Goal: Task Accomplishment & Management: Manage account settings

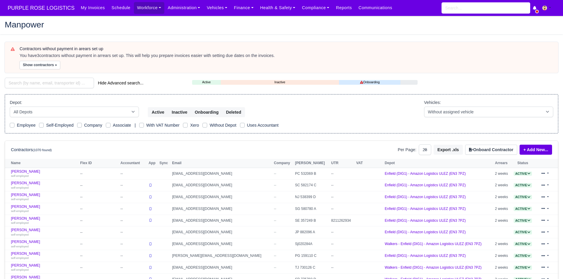
select select "25"
click at [44, 82] on input "search" at bounding box center [49, 83] width 89 height 11
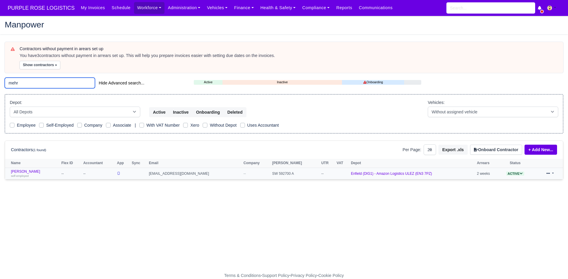
type input "mehr"
click at [25, 169] on td "Mehrshad Rizi self-employed" at bounding box center [32, 174] width 55 height 12
click at [26, 172] on link "Mehrshad Rizi self-employed" at bounding box center [34, 174] width 47 height 9
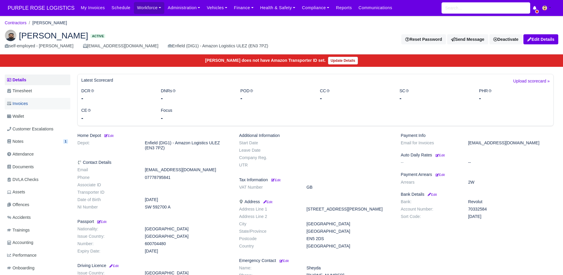
click at [41, 100] on link "Invoices" at bounding box center [38, 104] width 66 height 12
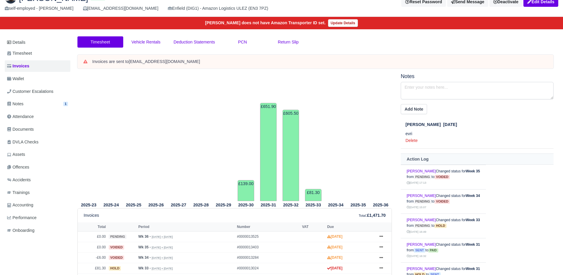
scroll to position [35, 0]
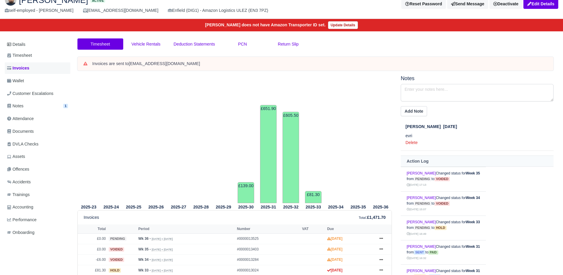
click at [25, 72] on link "Invoices" at bounding box center [38, 68] width 66 height 12
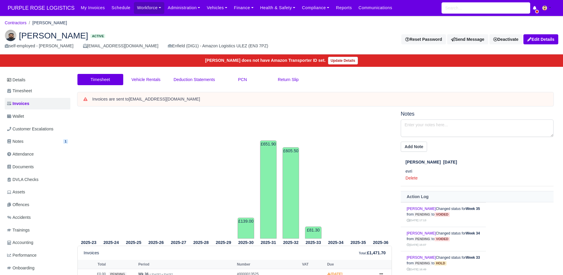
click at [26, 81] on link "Details" at bounding box center [38, 80] width 66 height 11
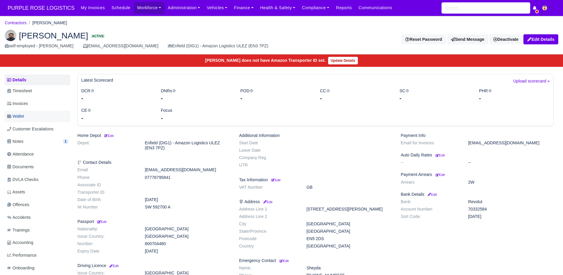
click at [29, 115] on link "Wallet" at bounding box center [38, 117] width 66 height 12
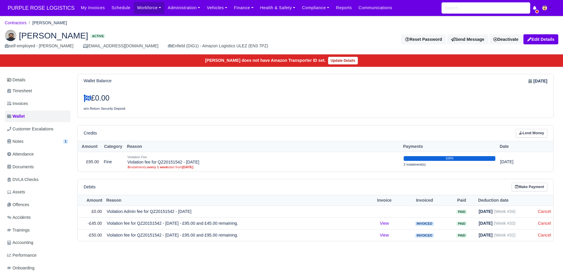
scroll to position [17, 0]
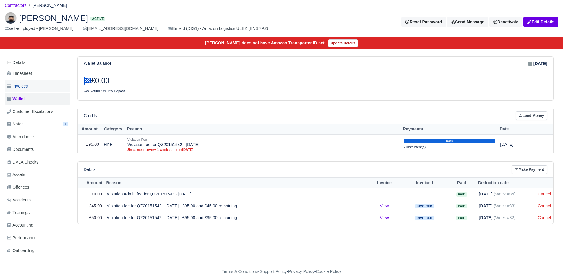
click at [45, 88] on link "Invoices" at bounding box center [38, 86] width 66 height 12
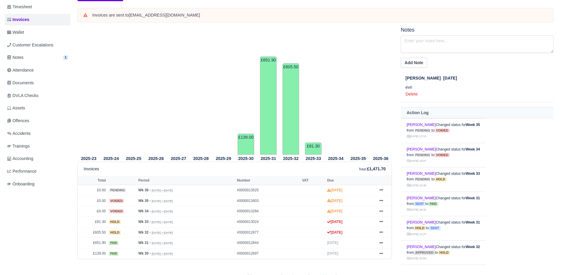
scroll to position [89, 0]
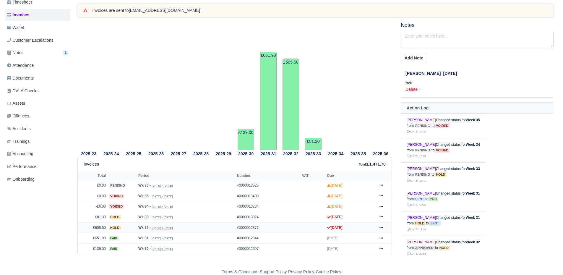
click at [379, 229] on link at bounding box center [381, 227] width 9 height 7
click at [362, 157] on link "Show Invoice" at bounding box center [359, 155] width 53 height 12
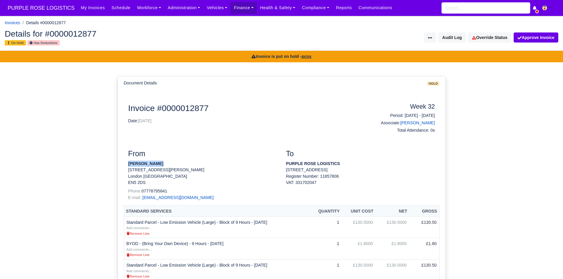
drag, startPoint x: 129, startPoint y: 164, endPoint x: 166, endPoint y: 163, distance: 37.5
click at [166, 163] on p "[PERSON_NAME]" at bounding box center [202, 164] width 149 height 6
copy strong "Mehrshad Rizi"
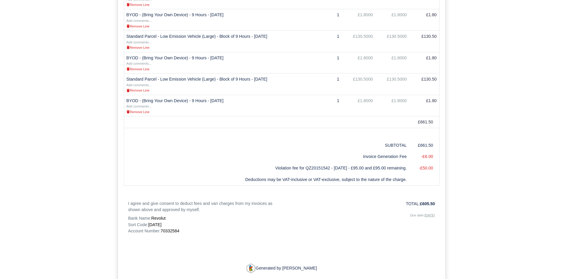
scroll to position [333, 0]
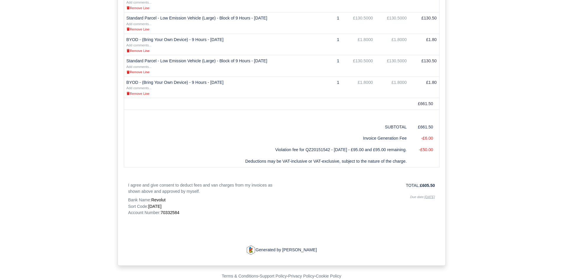
click at [174, 216] on div "Invoice #0000012877 Date: 09/08/2025 Week 32 Period: 03/08/2025 - 09/08/2025 As…" at bounding box center [281, 12] width 307 height 485
click at [174, 212] on span "70332584" at bounding box center [170, 213] width 19 height 5
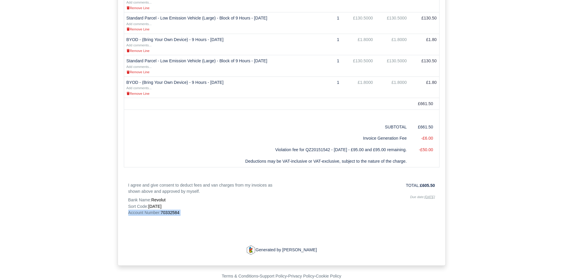
click at [174, 212] on span "70332584" at bounding box center [170, 213] width 19 height 5
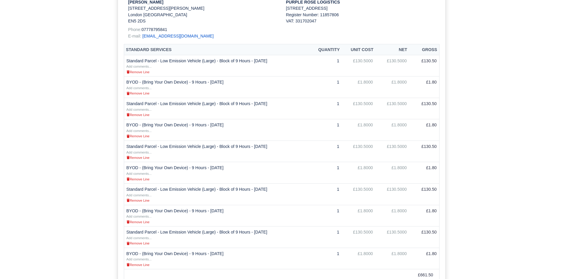
scroll to position [0, 0]
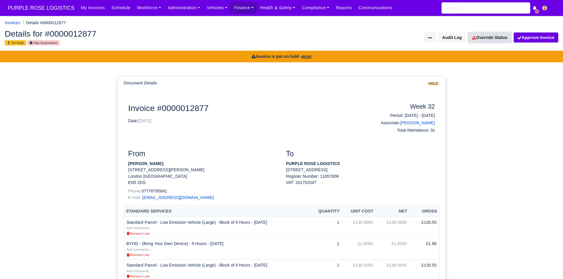
click at [491, 33] on link "Override Status" at bounding box center [489, 38] width 43 height 10
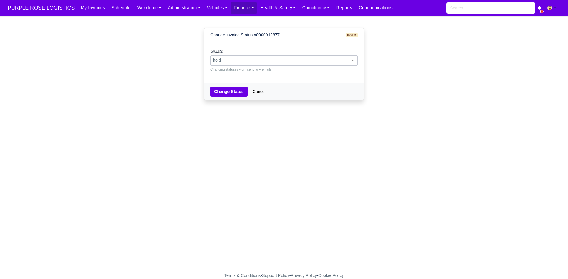
click at [271, 60] on span "hold" at bounding box center [284, 60] width 147 height 7
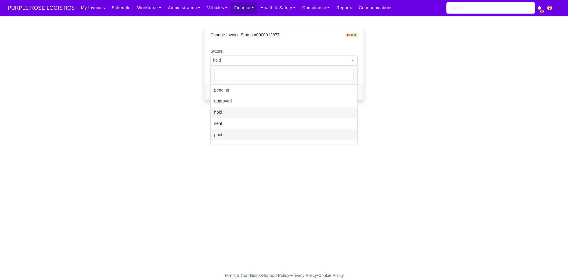
select select "paid"
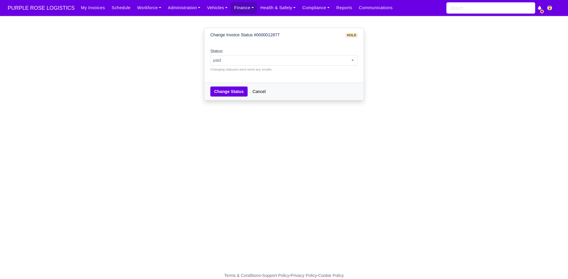
click at [232, 98] on div "Change Status Cancel" at bounding box center [283, 91] width 159 height 17
click at [233, 95] on button "Change Status" at bounding box center [228, 92] width 37 height 10
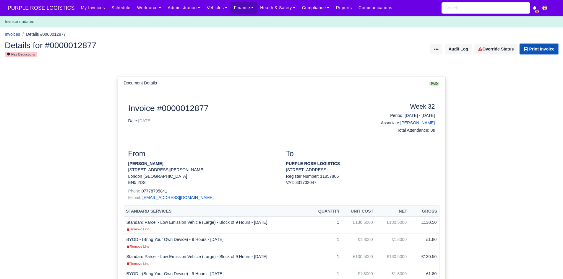
click at [529, 48] on link "Print Invoice" at bounding box center [539, 49] width 38 height 10
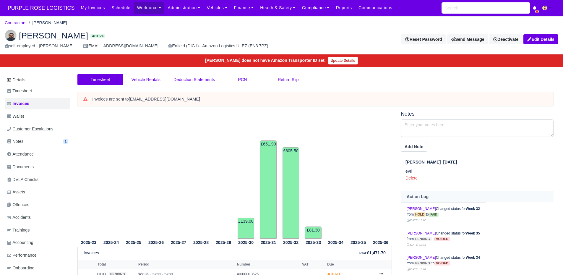
scroll to position [89, 0]
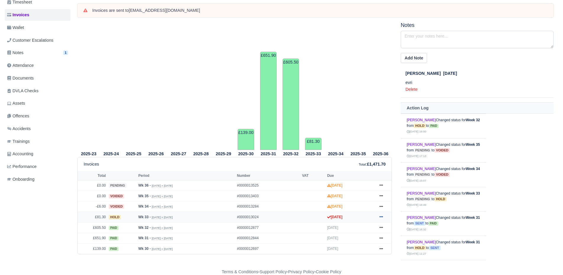
click at [381, 217] on icon at bounding box center [382, 216] width 4 height 1
click at [357, 137] on tr "2025-35" at bounding box center [358, 86] width 22 height 128
click at [381, 218] on icon at bounding box center [382, 217] width 4 height 4
click at [364, 147] on link "Show Invoice" at bounding box center [359, 144] width 53 height 12
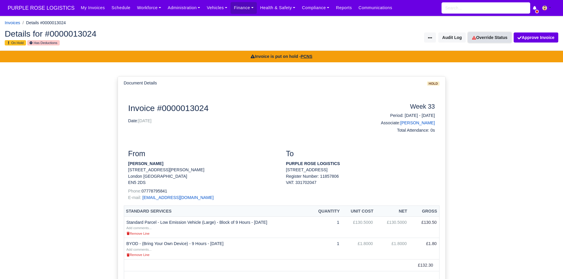
click at [488, 34] on link "Override Status" at bounding box center [489, 38] width 43 height 10
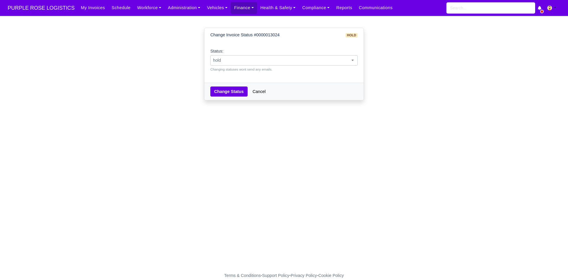
click at [317, 61] on span "hold" at bounding box center [284, 60] width 147 height 7
select select "paid"
click at [228, 87] on button "Change Status" at bounding box center [228, 92] width 37 height 10
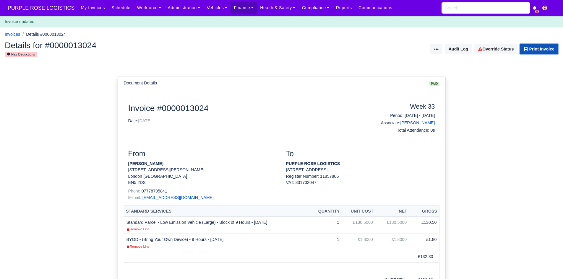
click at [529, 46] on link "Print Invoice" at bounding box center [539, 49] width 38 height 10
click at [113, 99] on div "Document Details paid Document Invoice #0000013024 Date: 16/08/2025 Week 33 Per…" at bounding box center [281, 247] width 337 height 343
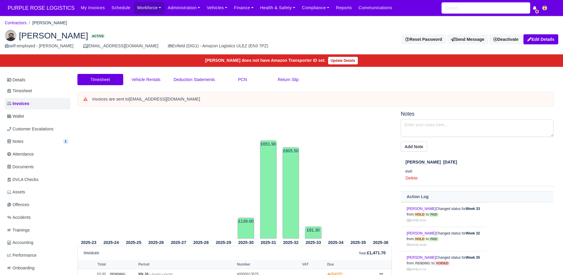
scroll to position [89, 0]
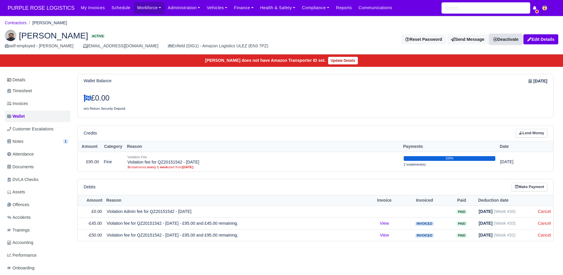
click at [514, 42] on link "Deactivate" at bounding box center [506, 39] width 33 height 10
click at [493, 69] on link "Off-board" at bounding box center [496, 68] width 53 height 9
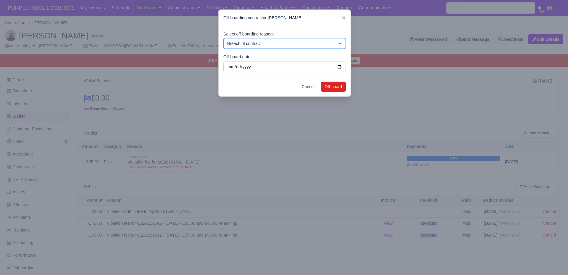
click at [327, 38] on select "Breach of contract Personal decision Too many parcels Heavy routes Another comp…" at bounding box center [284, 43] width 122 height 11
select select "personal-decision"
click at [223, 38] on select "Breach of contract Personal decision Too many parcels Heavy routes Another comp…" at bounding box center [284, 43] width 122 height 11
click at [328, 84] on button "Off-board" at bounding box center [332, 87] width 25 height 10
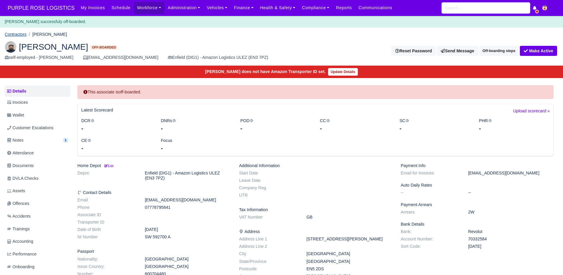
click at [23, 33] on link "Contractors" at bounding box center [16, 34] width 22 height 5
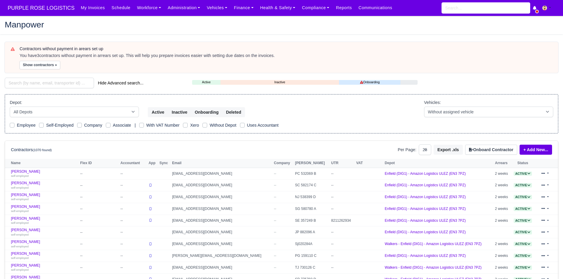
select select "25"
click at [49, 84] on input "search" at bounding box center [49, 83] width 89 height 11
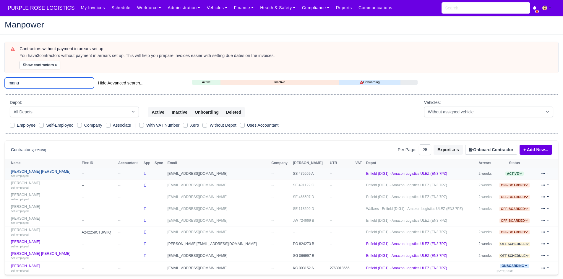
type input "manu"
click at [42, 171] on link "Manuel Valinas Solorzano self-employed" at bounding box center [45, 174] width 68 height 9
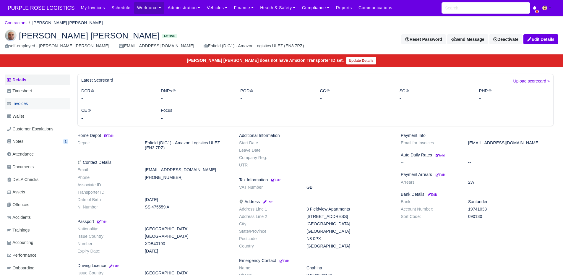
click at [43, 107] on link "Invoices" at bounding box center [38, 104] width 66 height 12
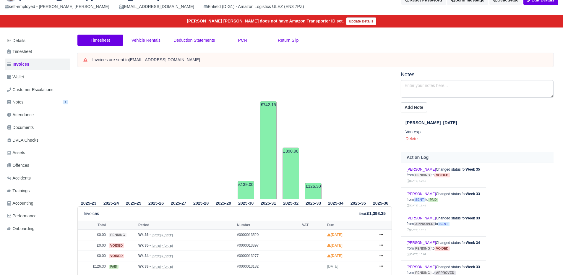
scroll to position [39, 0]
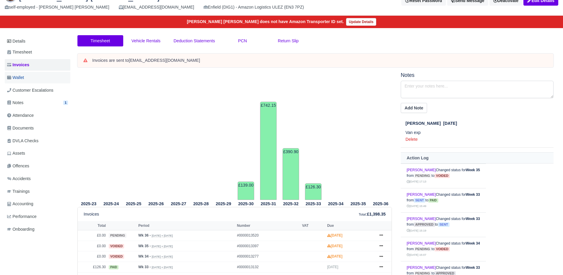
click at [36, 74] on link "Wallet" at bounding box center [38, 78] width 66 height 12
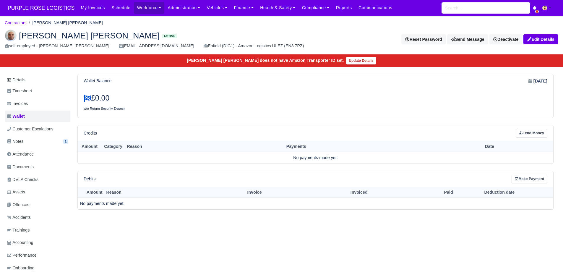
scroll to position [17, 0]
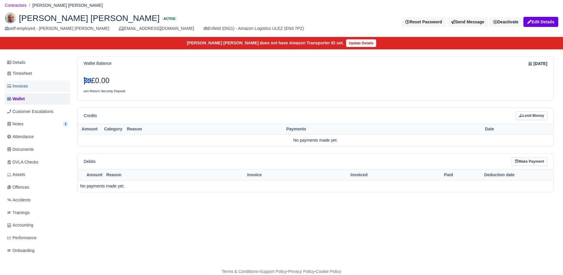
click at [25, 84] on span "Invoices" at bounding box center [17, 86] width 21 height 7
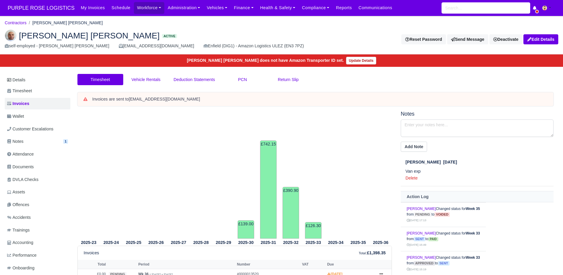
scroll to position [89, 0]
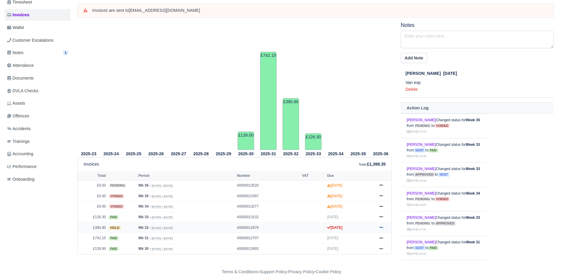
click at [380, 227] on icon at bounding box center [382, 228] width 4 height 4
click at [356, 154] on link "Show Invoice" at bounding box center [359, 155] width 53 height 12
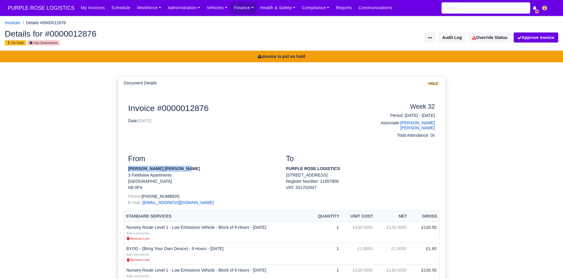
drag, startPoint x: 186, startPoint y: 166, endPoint x: 124, endPoint y: 162, distance: 61.9
click at [124, 162] on div "From [PERSON_NAME][GEOGRAPHIC_DATA][PERSON_NAME] 3 Fieldview Apartments [GEOGRA…" at bounding box center [203, 183] width 158 height 56
copy strong "[PERSON_NAME] [PERSON_NAME]"
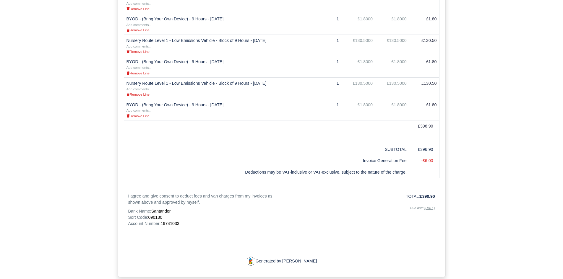
scroll to position [237, 0]
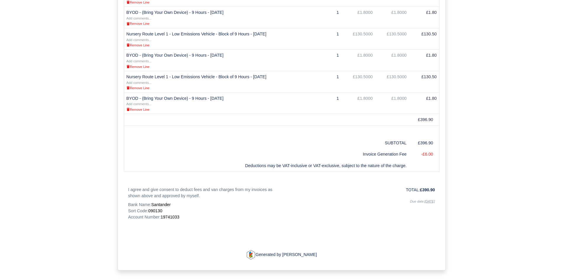
click at [175, 215] on span "19741033" at bounding box center [170, 217] width 19 height 5
copy span "19741033"
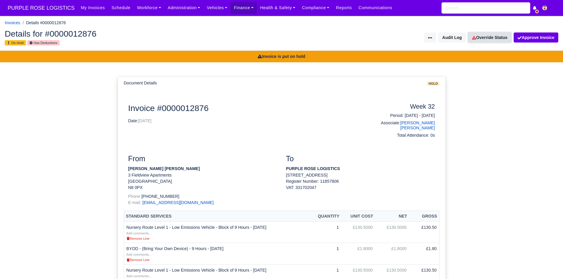
click at [485, 43] on link "Override Status" at bounding box center [489, 38] width 43 height 10
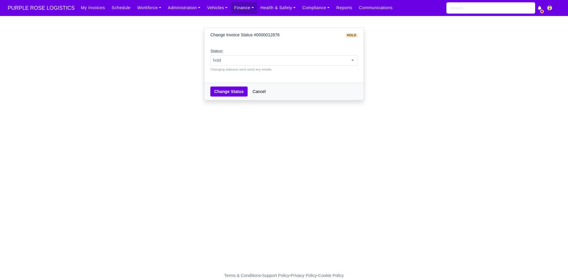
click at [320, 67] on small "Changing statuses wont send any emails." at bounding box center [283, 69] width 147 height 5
click at [322, 58] on span "hold" at bounding box center [284, 60] width 147 height 7
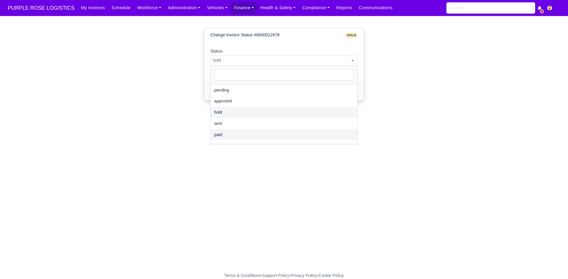
select select "paid"
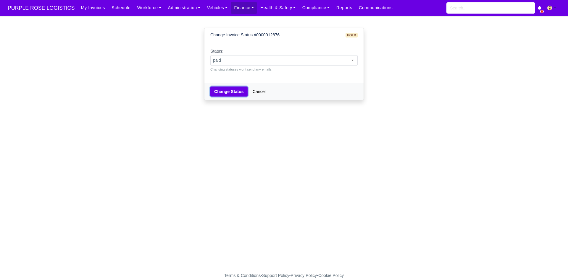
click at [232, 94] on button "Change Status" at bounding box center [228, 92] width 37 height 10
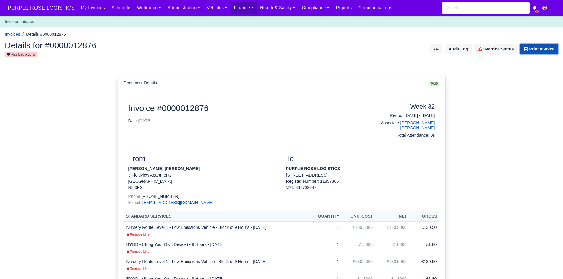
click at [543, 53] on link "Print Invoice" at bounding box center [539, 49] width 38 height 10
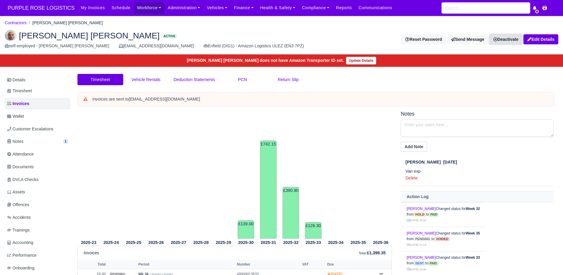
click at [503, 42] on link "Deactivate" at bounding box center [506, 39] width 33 height 10
click at [481, 67] on link "Off-board" at bounding box center [496, 68] width 53 height 9
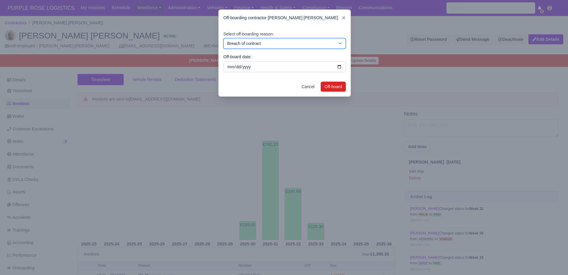
click at [292, 41] on select "Breach of contract Personal decision Too many parcels Heavy routes Another comp…" at bounding box center [284, 43] width 122 height 11
select select "personal-decision"
click at [223, 38] on select "Breach of contract Personal decision Too many parcels Heavy routes Another comp…" at bounding box center [284, 43] width 122 height 11
click at [336, 88] on button "Off-board" at bounding box center [332, 87] width 25 height 10
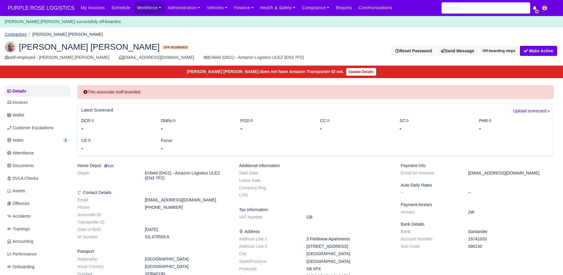
click at [25, 32] on link "Contractors" at bounding box center [16, 34] width 22 height 5
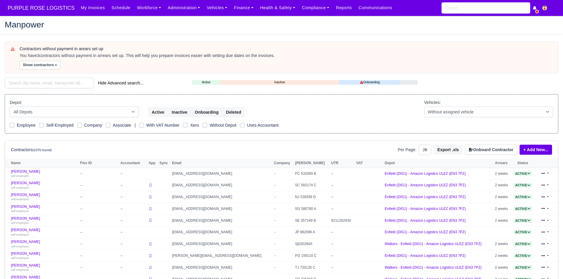
select select "25"
click at [46, 82] on input "search" at bounding box center [49, 83] width 89 height 11
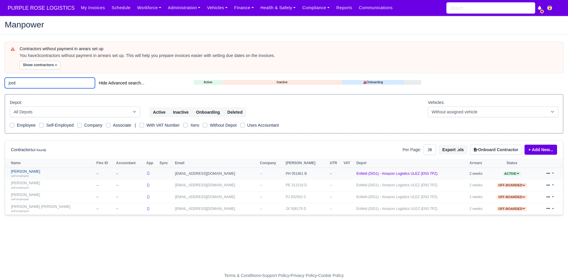
type input "jord"
click at [25, 170] on link "Jordan Aloye self-employed" at bounding box center [52, 174] width 82 height 9
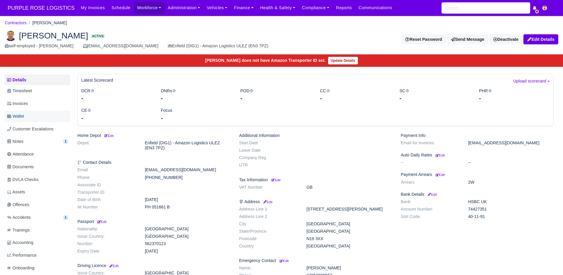
click at [35, 113] on link "Wallet" at bounding box center [38, 117] width 66 height 12
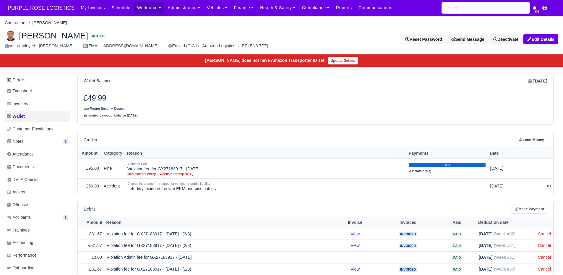
scroll to position [17, 0]
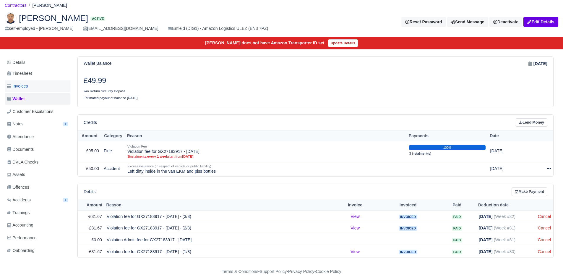
click at [44, 89] on link "Invoices" at bounding box center [38, 86] width 66 height 12
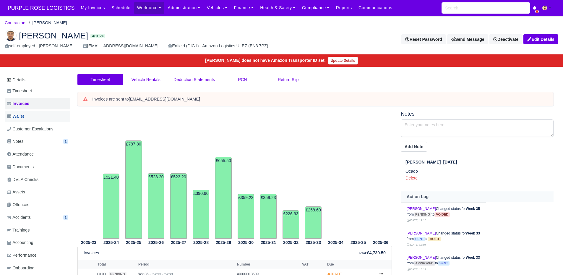
click at [53, 121] on link "Wallet" at bounding box center [38, 117] width 66 height 12
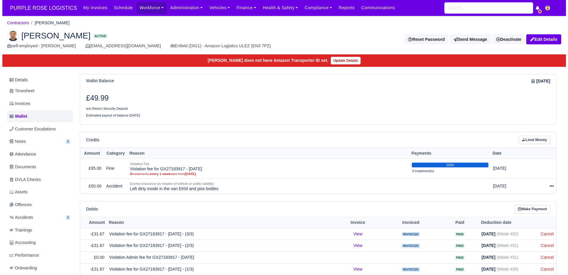
scroll to position [17, 0]
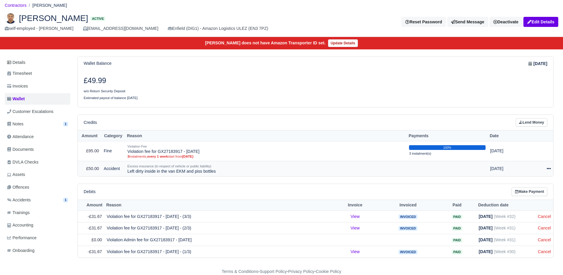
click at [549, 168] on icon at bounding box center [549, 168] width 4 height 1
click at [514, 195] on link "Schedule" at bounding box center [524, 195] width 53 height 9
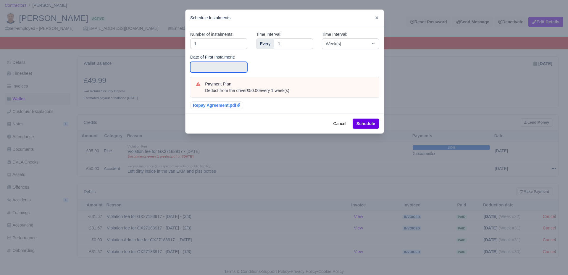
click at [234, 68] on input "text" at bounding box center [218, 67] width 57 height 11
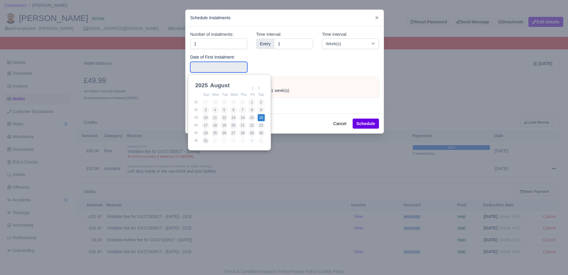
type input "2025-08-16"
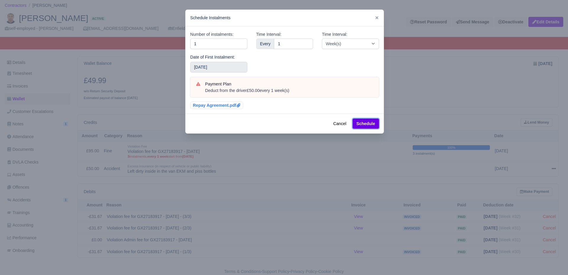
click at [357, 121] on button "Schedule" at bounding box center [365, 124] width 26 height 10
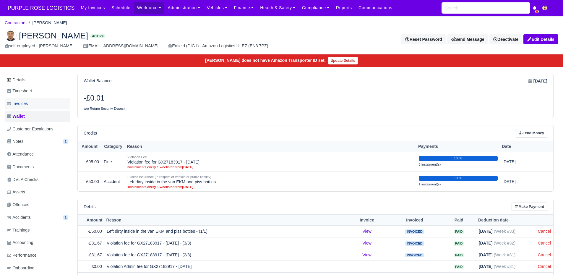
click at [35, 106] on link "Invoices" at bounding box center [38, 104] width 66 height 12
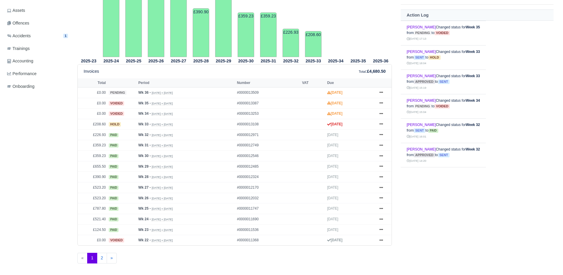
scroll to position [182, 0]
click at [383, 126] on link at bounding box center [381, 123] width 9 height 7
click at [370, 134] on link "Show Invoice" at bounding box center [359, 134] width 53 height 12
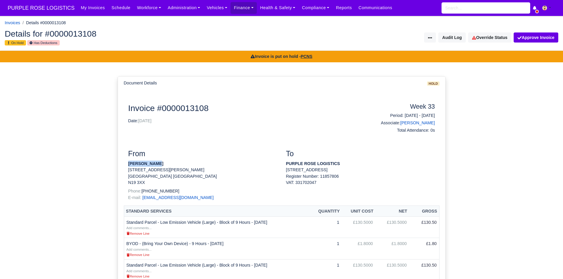
drag, startPoint x: 156, startPoint y: 163, endPoint x: 125, endPoint y: 164, distance: 31.7
click at [125, 164] on div "From Jordan Aloye 7 Buxton Road London Greater London N19 3XX Phone: +447952996…" at bounding box center [203, 178] width 158 height 56
copy strong "[PERSON_NAME]"
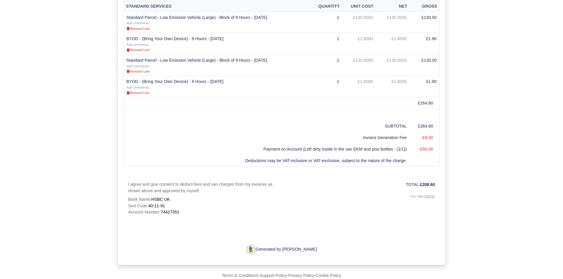
click at [174, 213] on span "74427351" at bounding box center [170, 212] width 19 height 5
copy span "74427351"
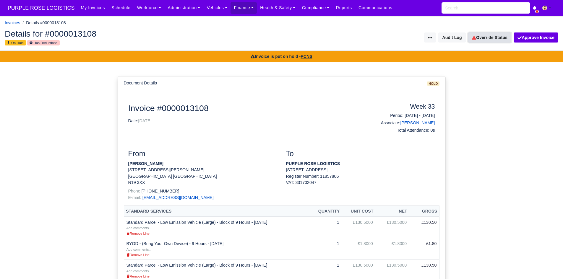
click at [487, 41] on link "Override Status" at bounding box center [489, 38] width 43 height 10
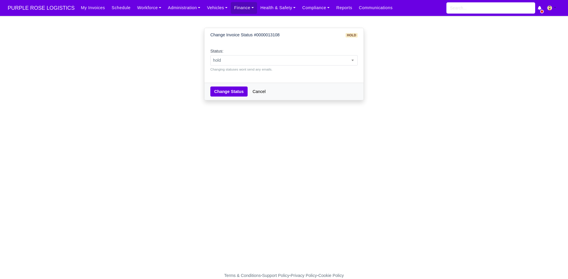
click at [326, 69] on small "Changing statuses wont send any emails." at bounding box center [283, 69] width 147 height 5
click at [326, 62] on span "hold" at bounding box center [284, 60] width 147 height 7
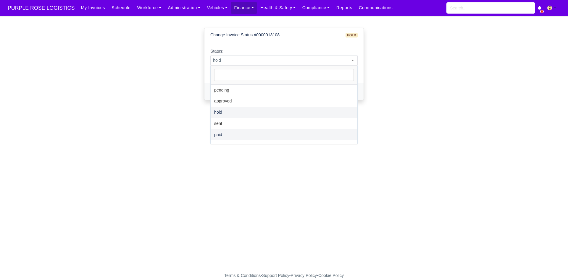
select select "paid"
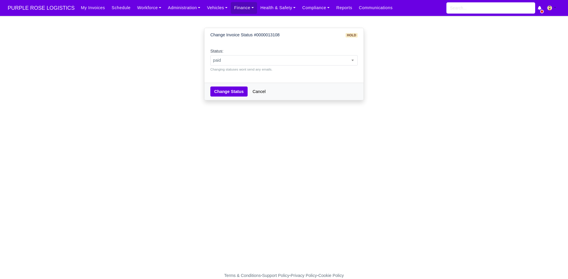
click at [235, 100] on div "Change Status Cancel" at bounding box center [283, 91] width 159 height 17
click at [234, 96] on button "Change Status" at bounding box center [228, 92] width 37 height 10
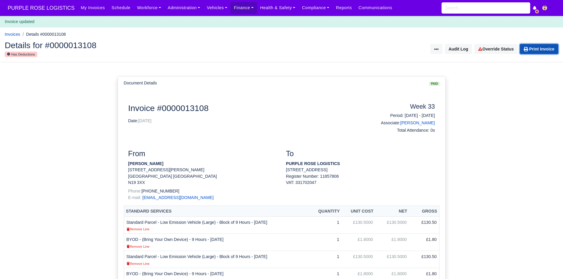
click at [530, 46] on link "Print Invoice" at bounding box center [539, 49] width 38 height 10
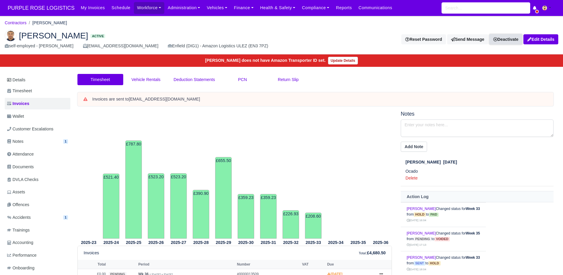
click at [503, 39] on link "Deactivate" at bounding box center [506, 39] width 33 height 10
click at [478, 68] on link "Off-board" at bounding box center [496, 68] width 53 height 9
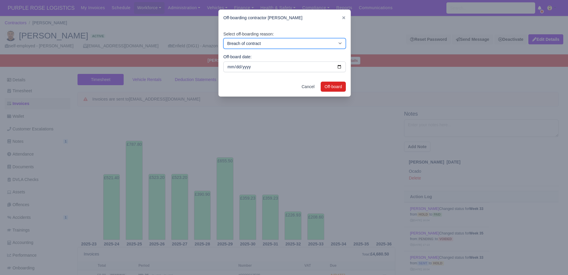
click at [310, 39] on select "Breach of contract Personal decision Too many parcels Heavy routes Another comp…" at bounding box center [284, 43] width 122 height 11
select select "personal-decision"
click at [223, 38] on select "Breach of contract Personal decision Too many parcels Heavy routes Another comp…" at bounding box center [284, 43] width 122 height 11
click at [328, 85] on button "Off-board" at bounding box center [332, 87] width 25 height 10
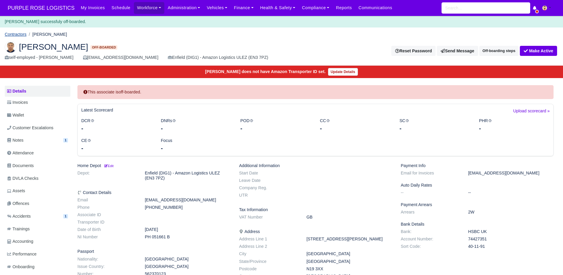
click at [20, 32] on link "Contractors" at bounding box center [16, 34] width 22 height 5
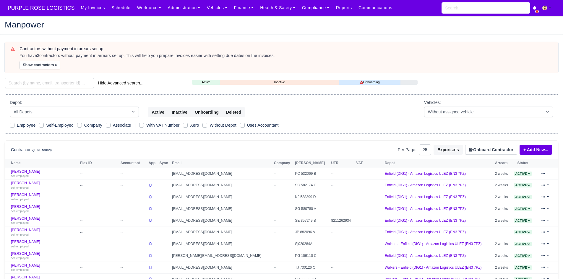
select select "25"
